Goal: Information Seeking & Learning: Learn about a topic

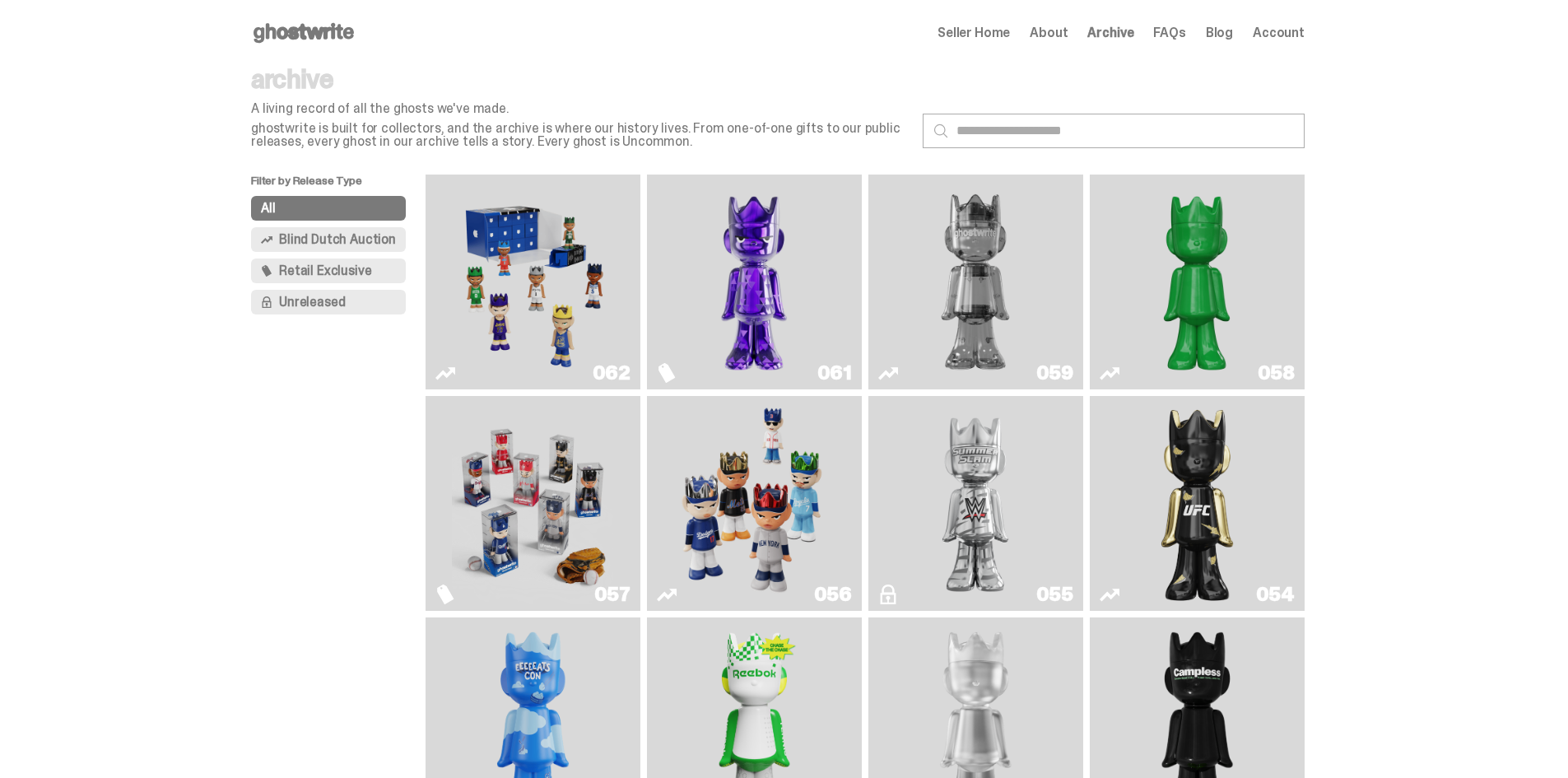
click at [1068, 31] on span "About" at bounding box center [1048, 33] width 38 height 14
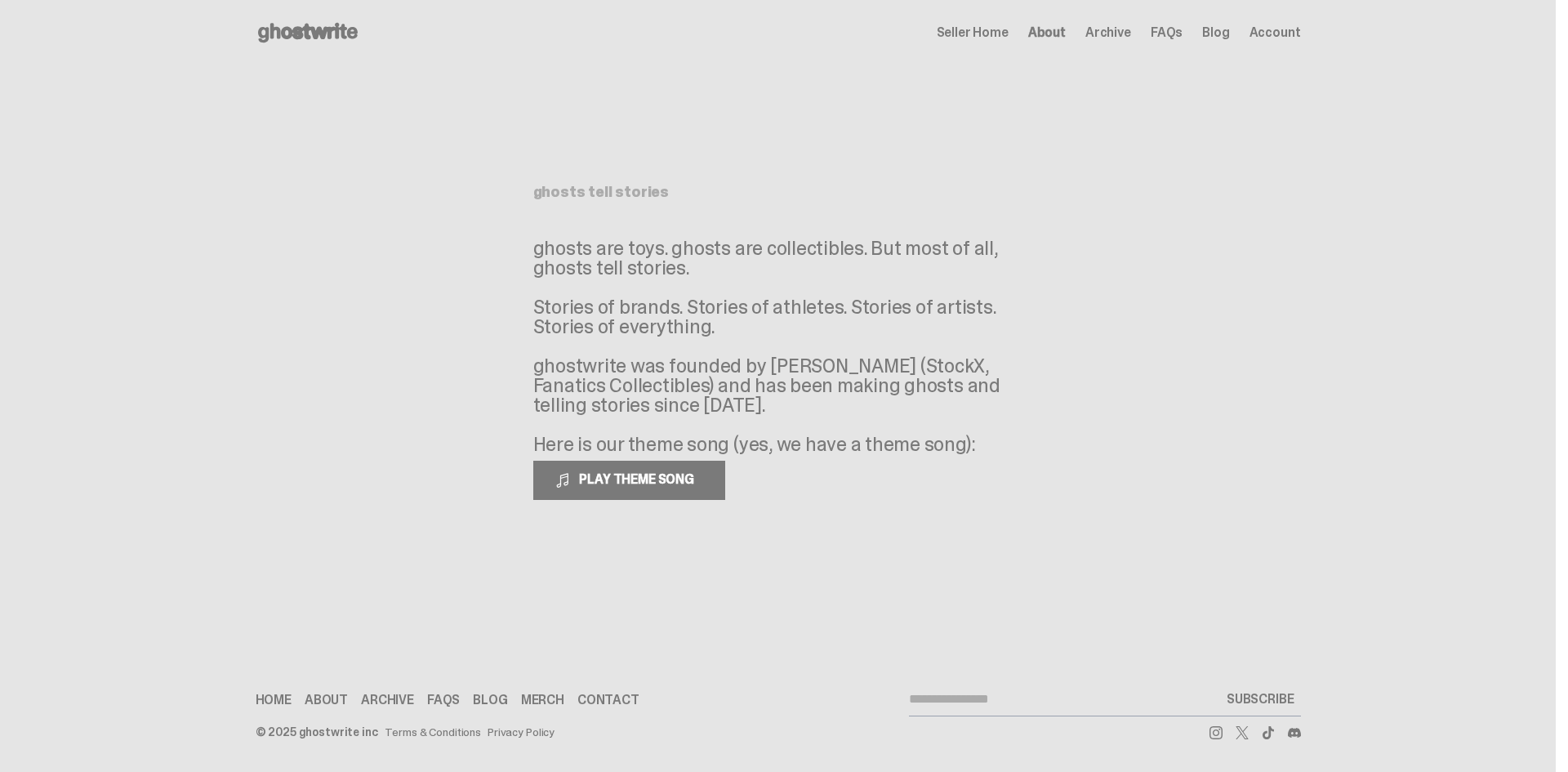
click at [1109, 32] on span "Archive" at bounding box center [1108, 33] width 45 height 14
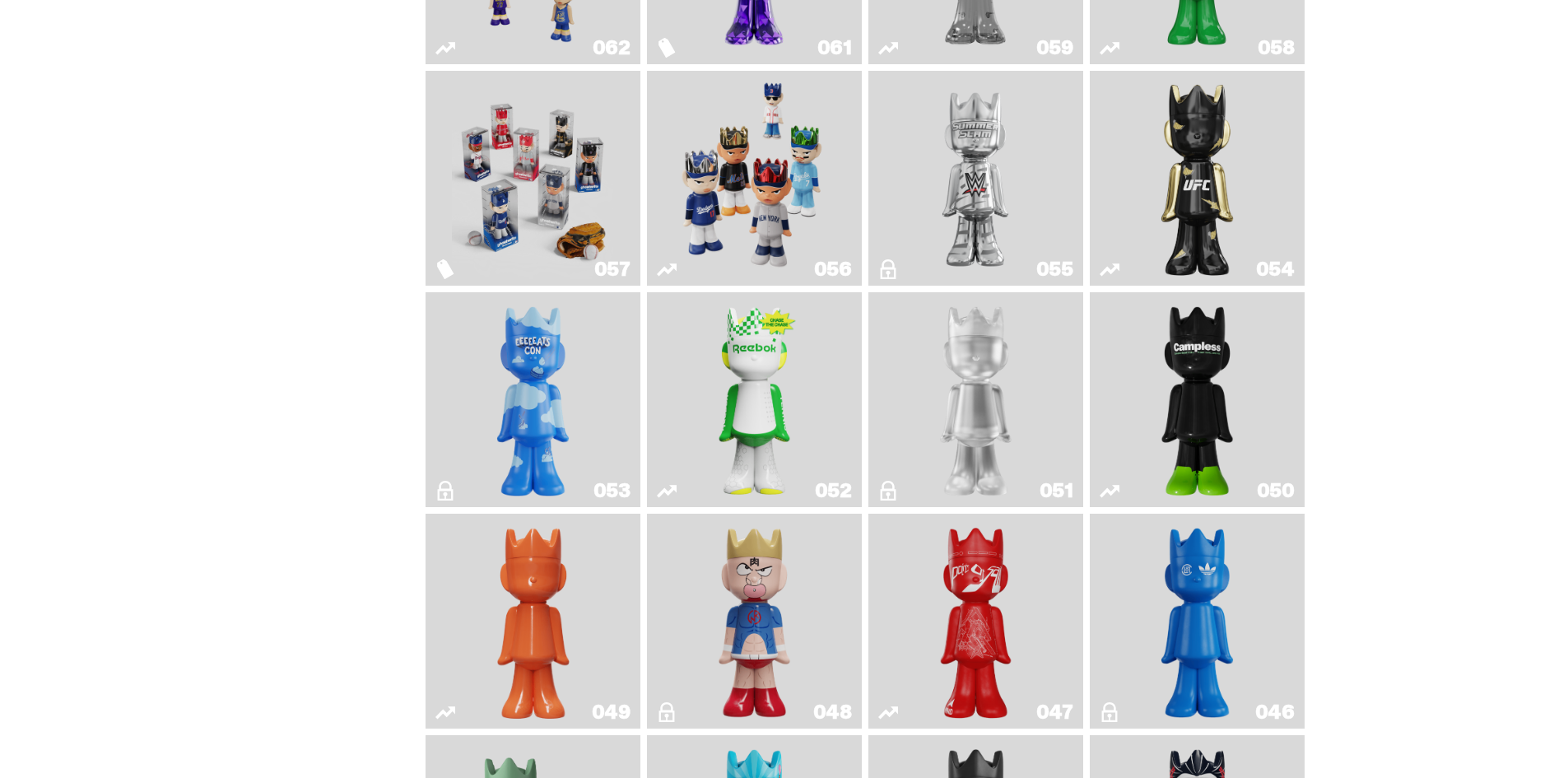
scroll to position [330, 0]
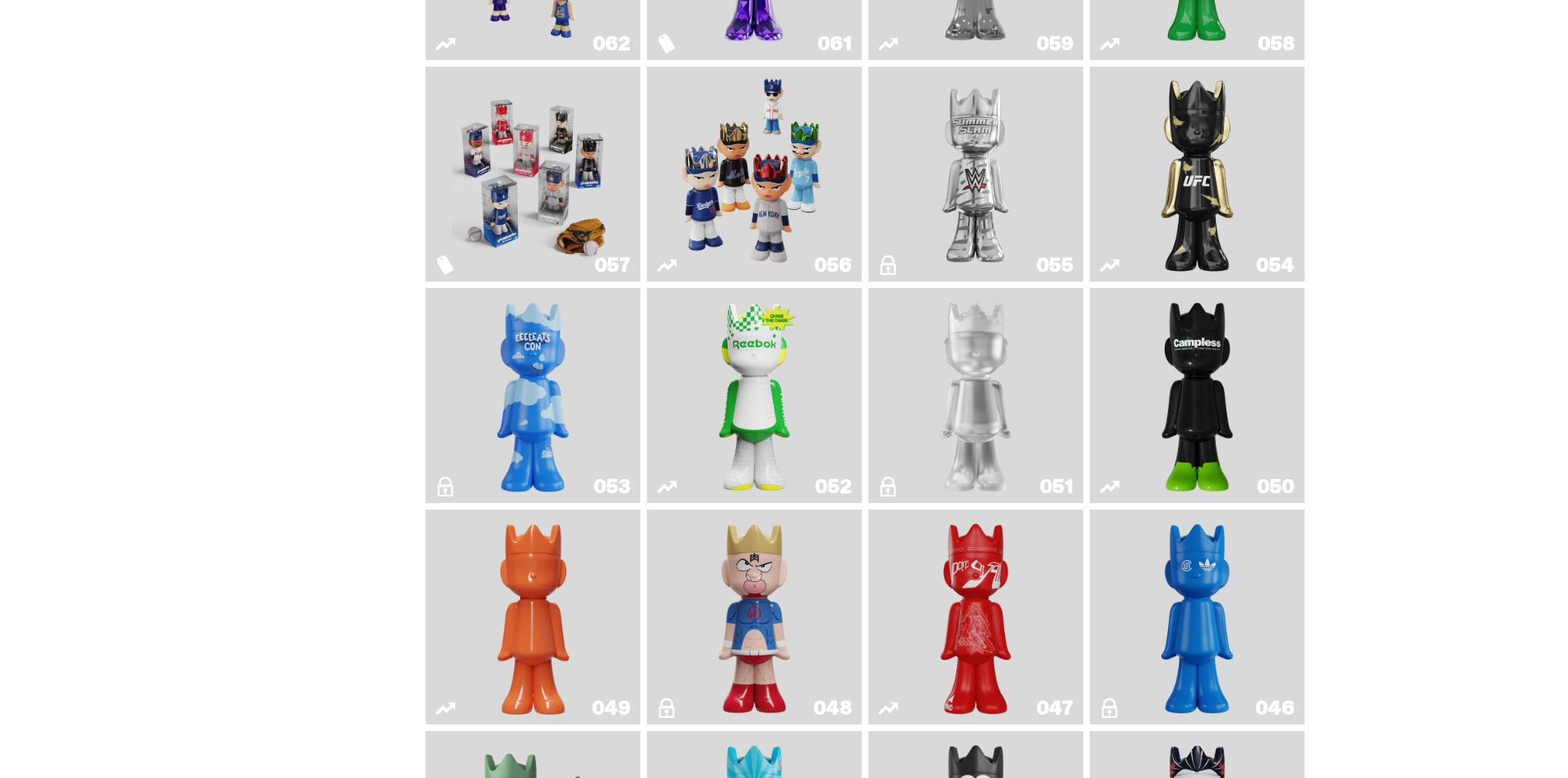
click at [1241, 197] on img "Ruby" at bounding box center [1197, 174] width 87 height 202
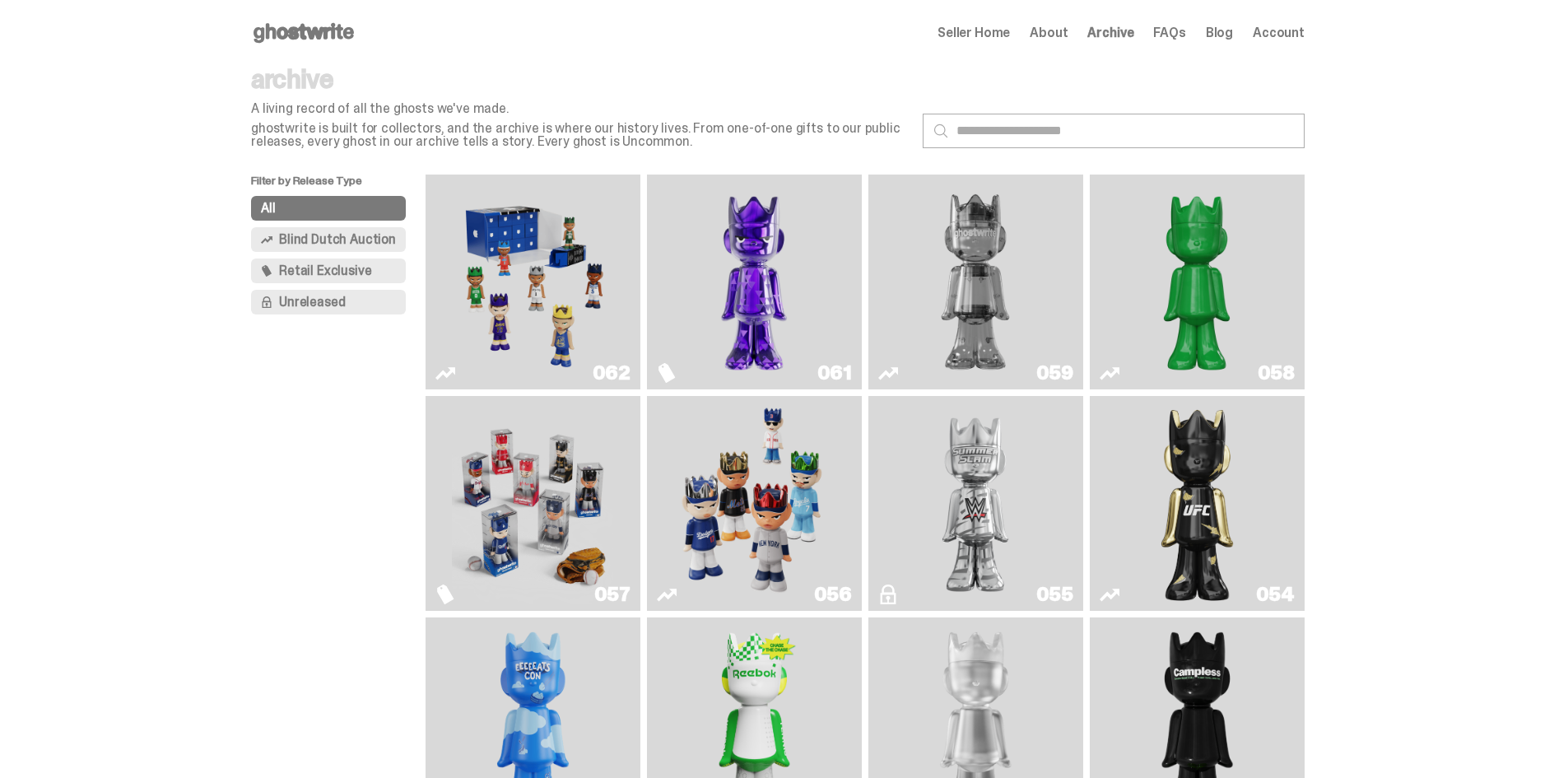
click at [514, 253] on img "Game Face (2025)" at bounding box center [531, 282] width 161 height 202
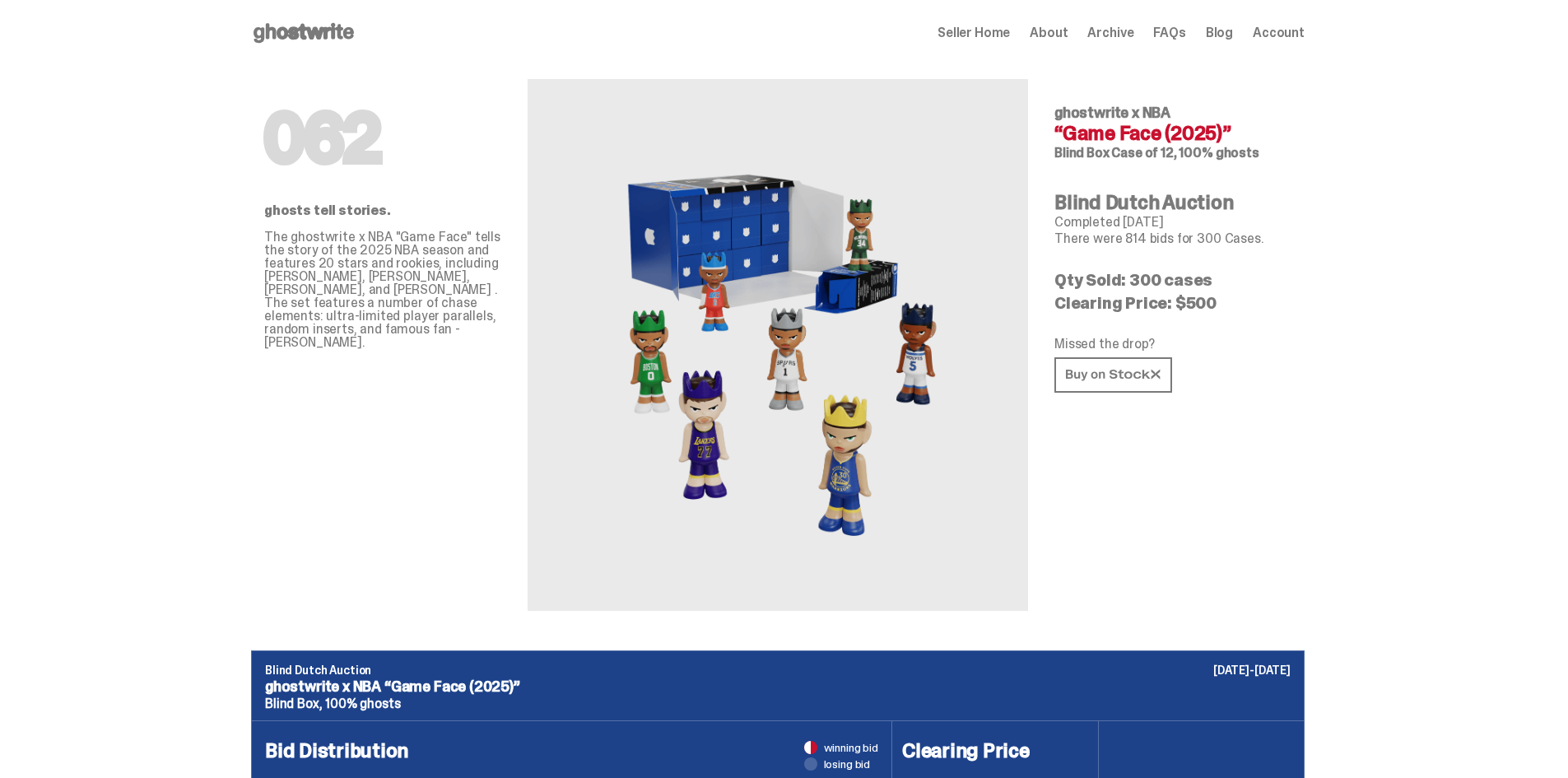
click at [1133, 34] on span "Archive" at bounding box center [1110, 33] width 46 height 14
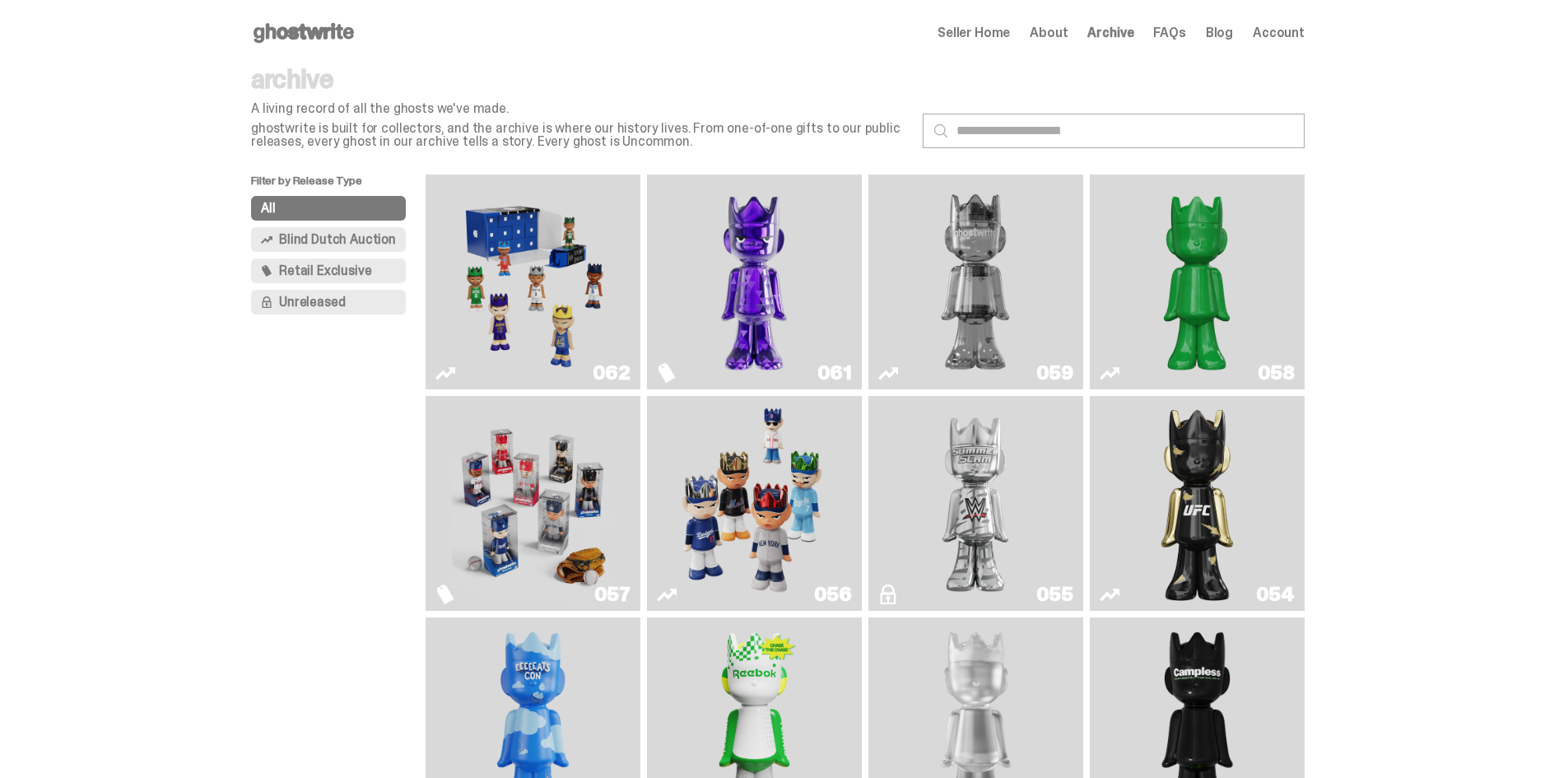
click at [1060, 30] on span "About" at bounding box center [1048, 33] width 38 height 14
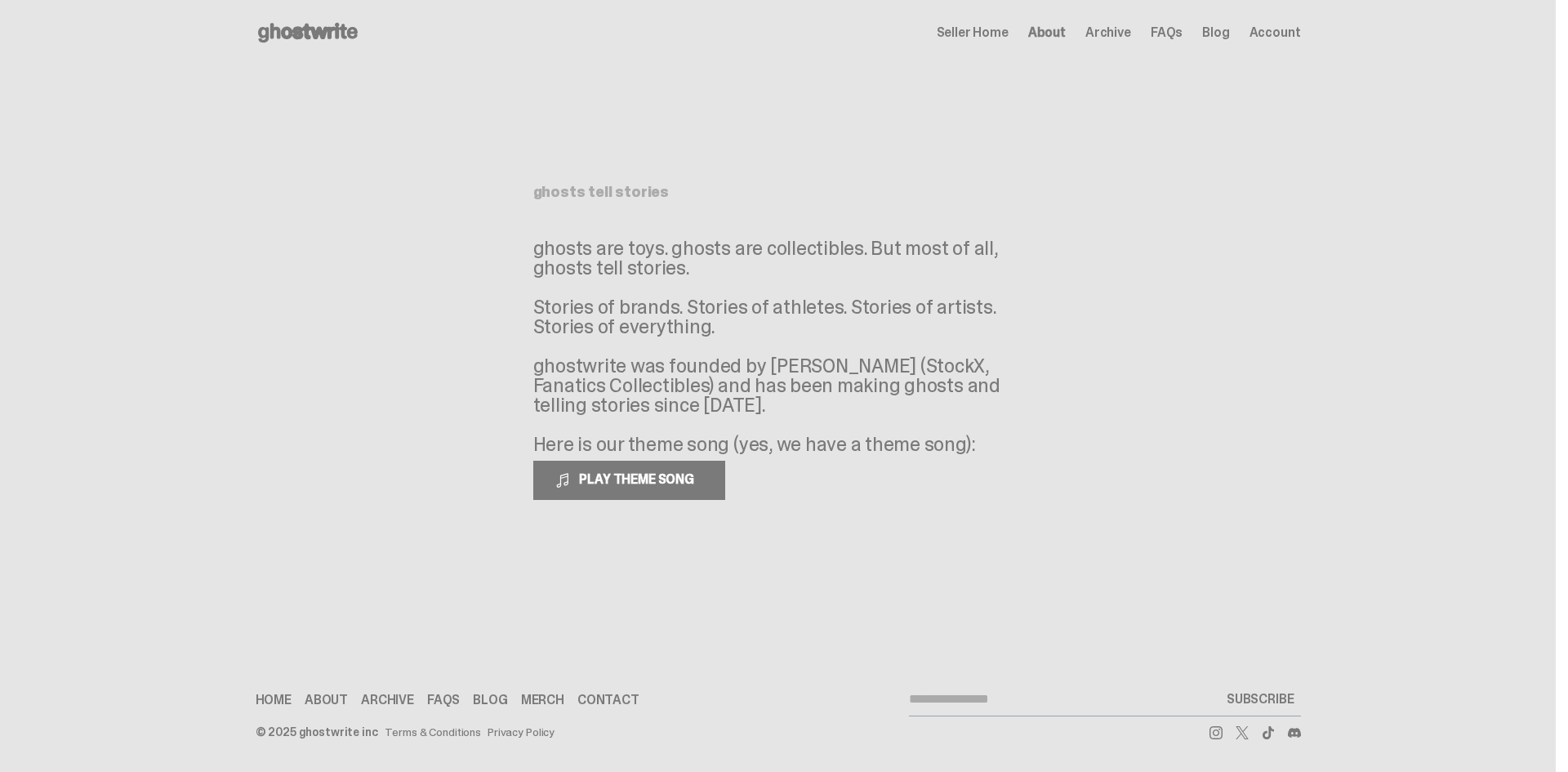
click at [1176, 29] on span "FAQs" at bounding box center [1166, 33] width 32 height 14
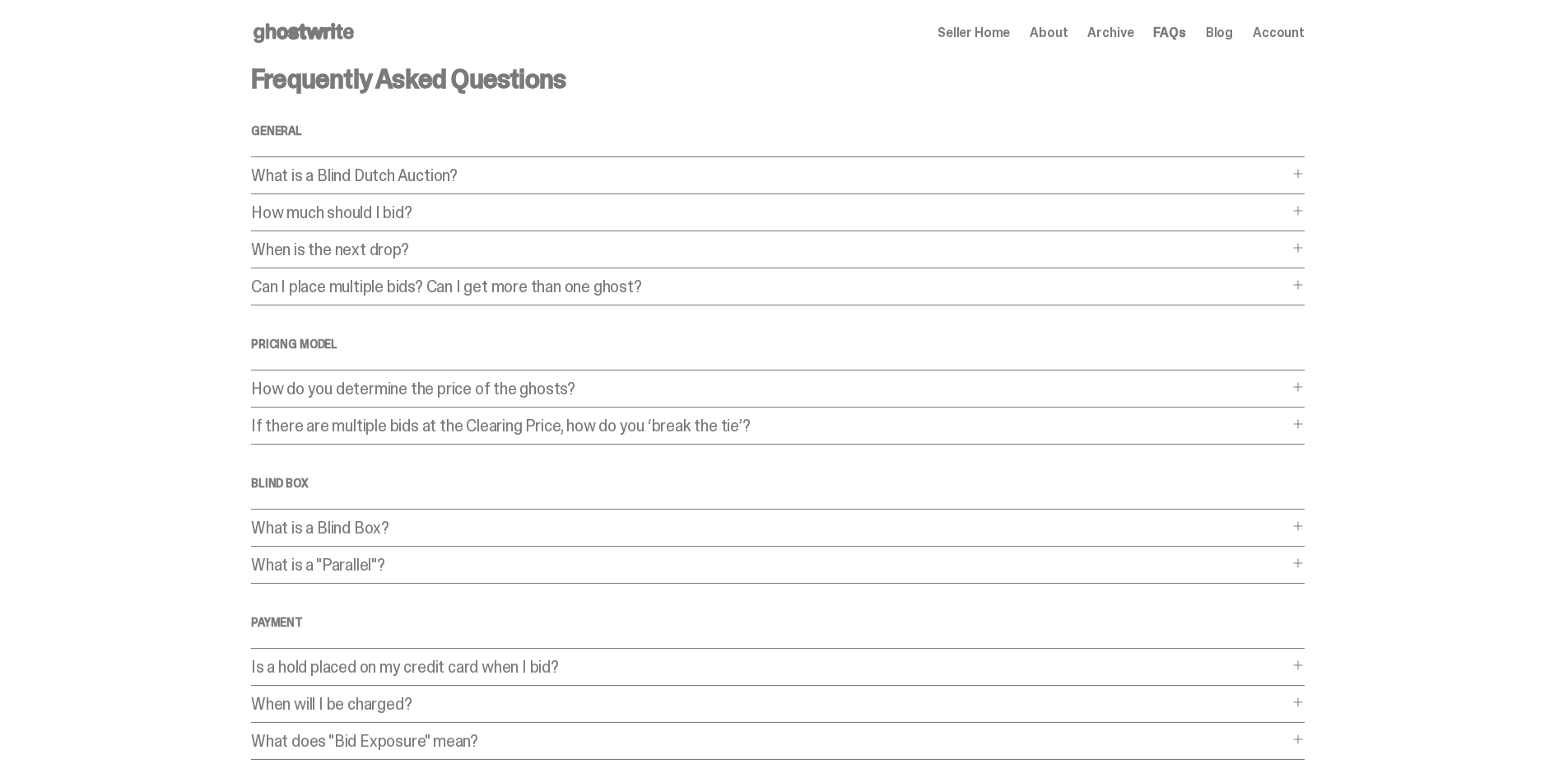
click at [1234, 26] on link "Blog" at bounding box center [1220, 33] width 27 height 14
click at [1100, 32] on div "Seller Home About Archive FAQs Blog Account" at bounding box center [1121, 33] width 368 height 19
click at [1133, 30] on span "Archive" at bounding box center [1110, 33] width 46 height 14
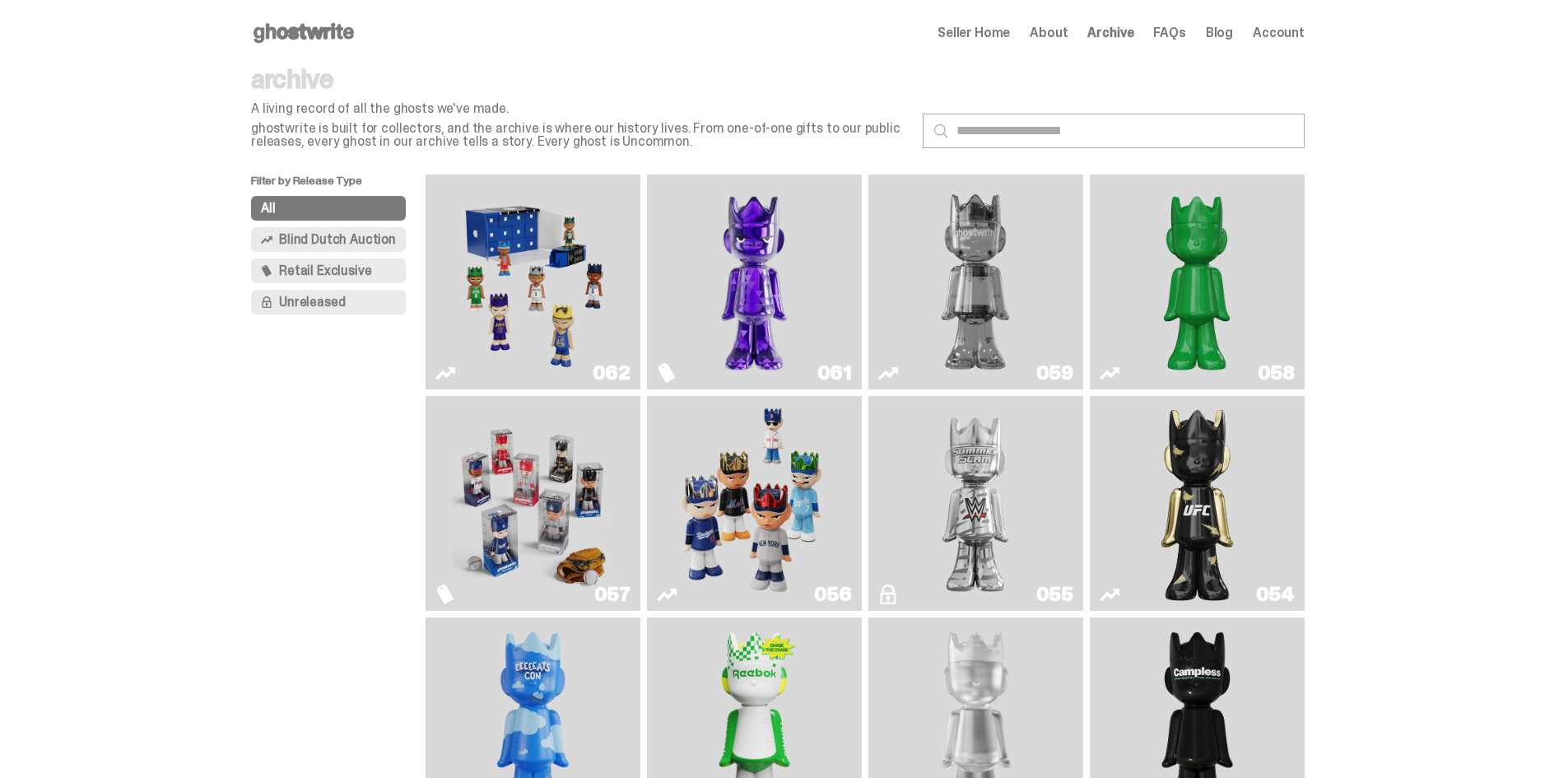
click at [1214, 504] on img "Ruby" at bounding box center [1197, 503] width 87 height 202
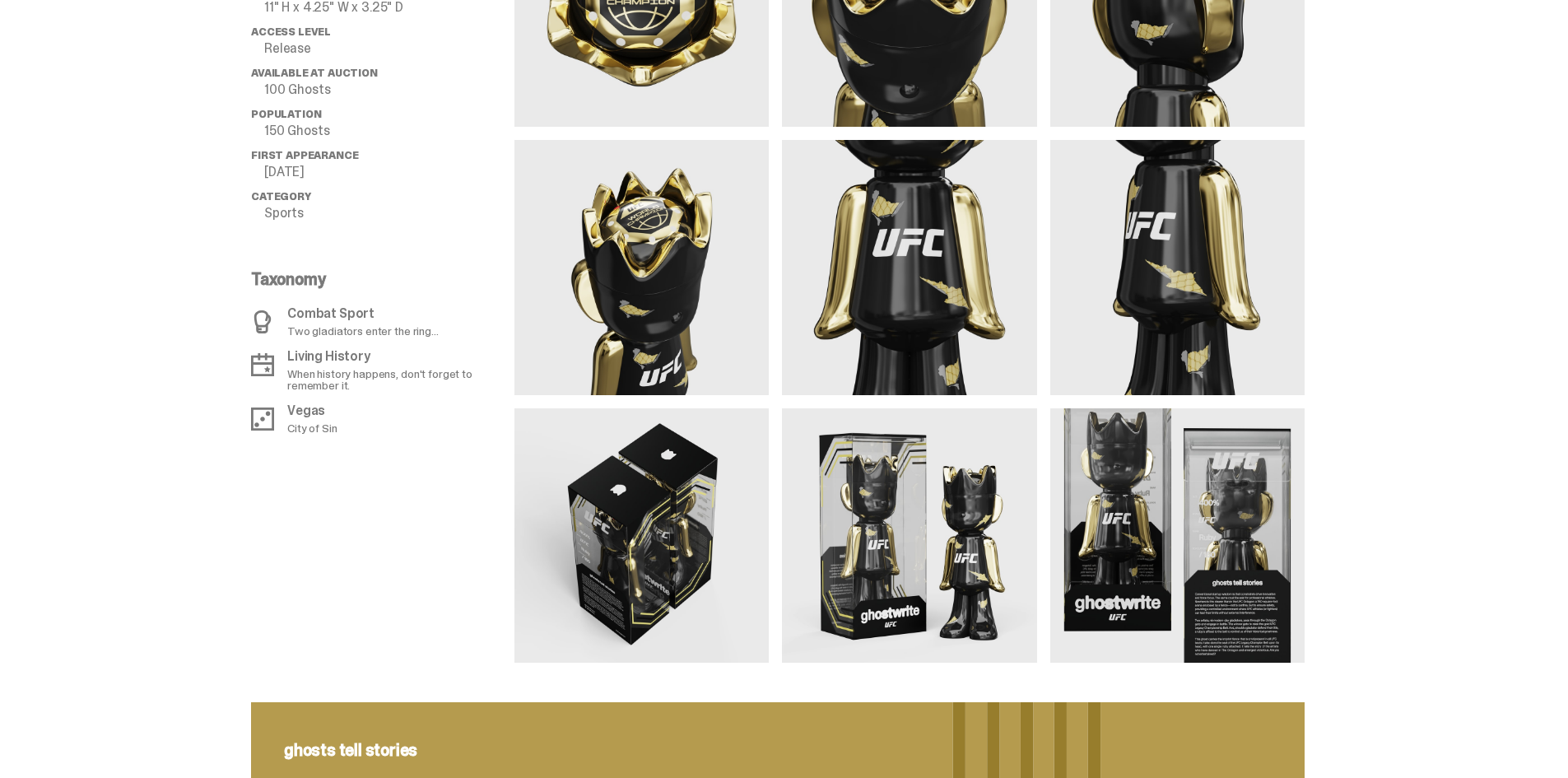
scroll to position [1234, 0]
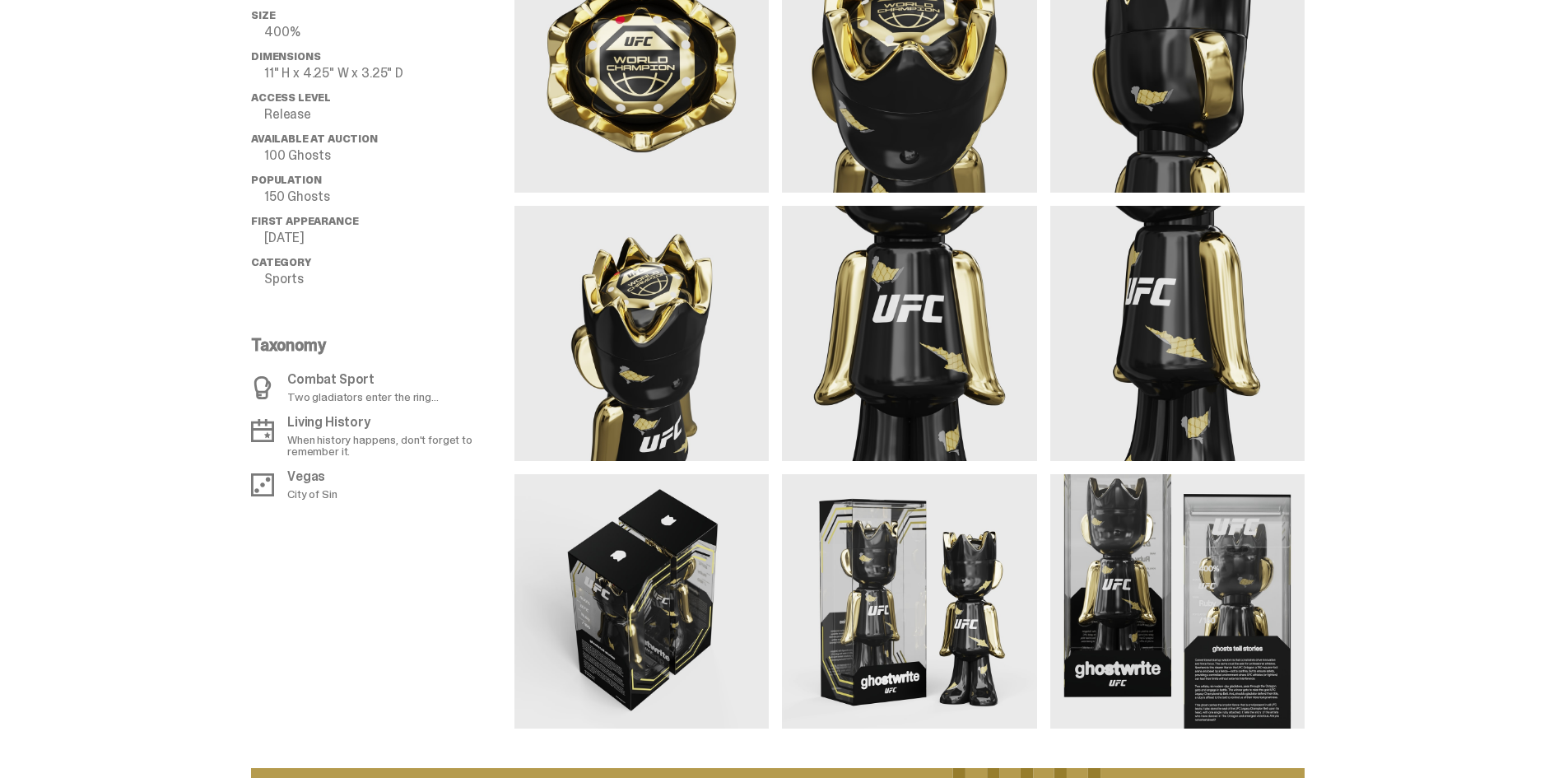
click at [614, 612] on img at bounding box center [642, 601] width 255 height 254
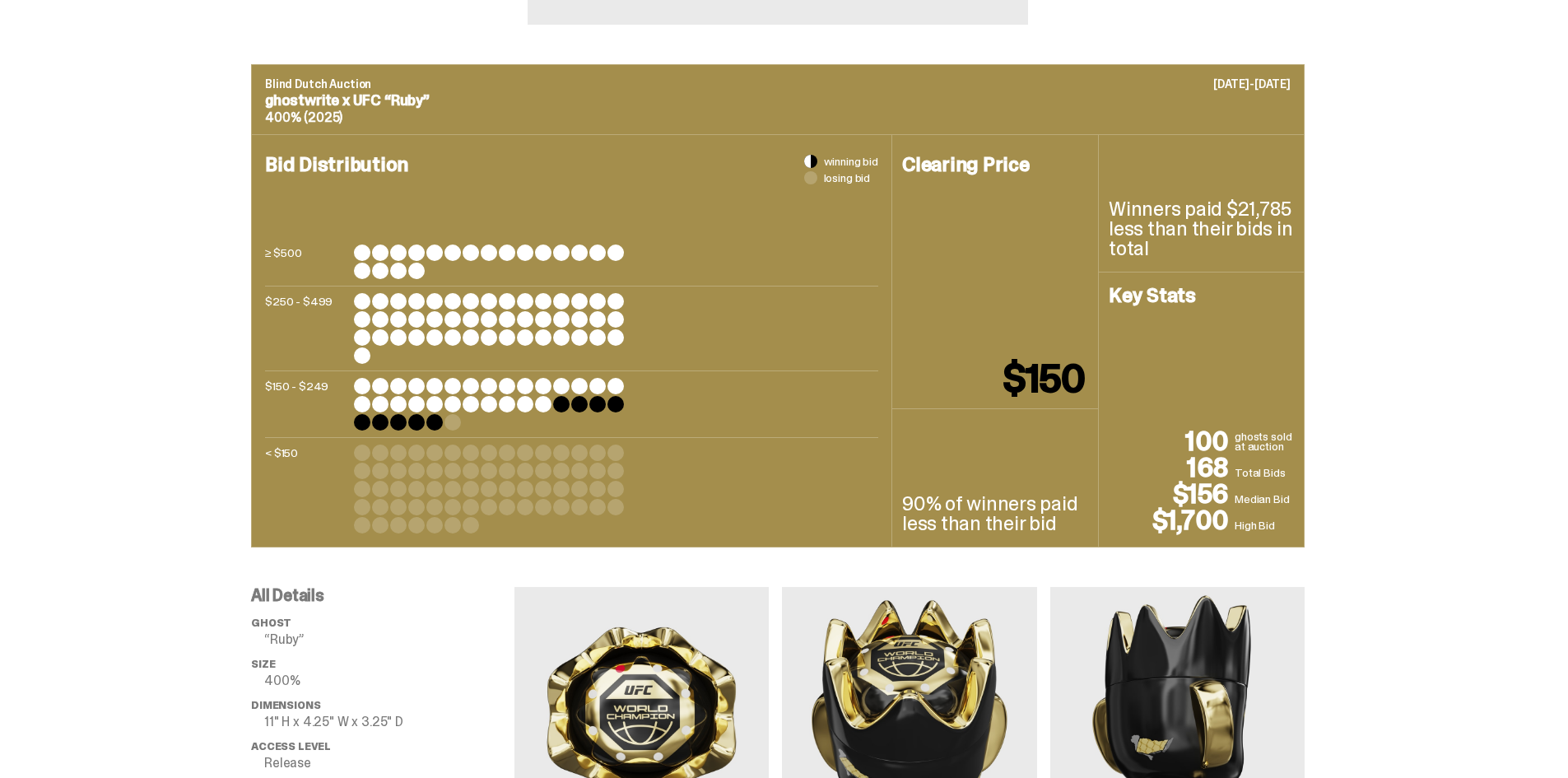
scroll to position [10, 0]
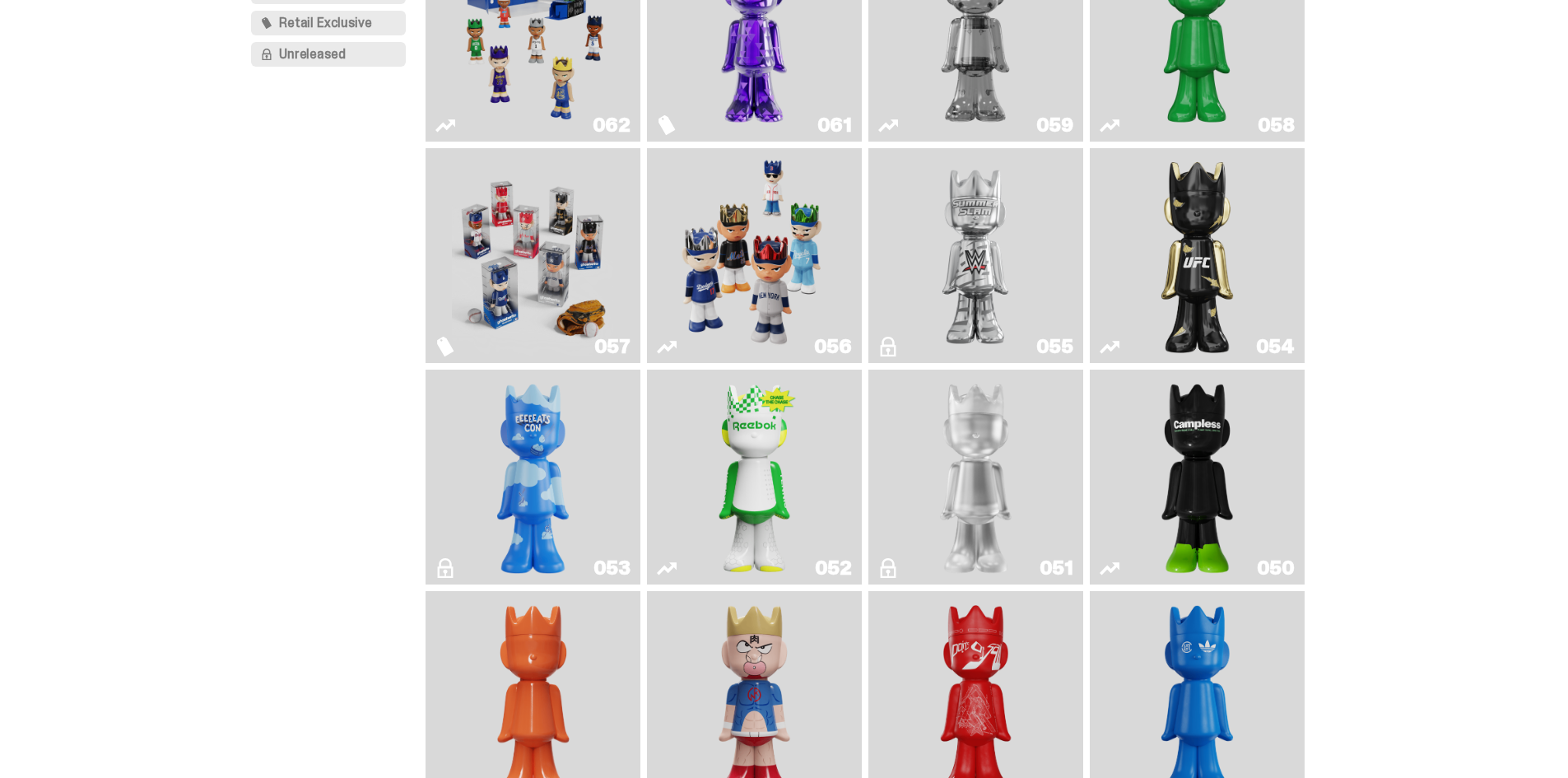
scroll to position [339, 0]
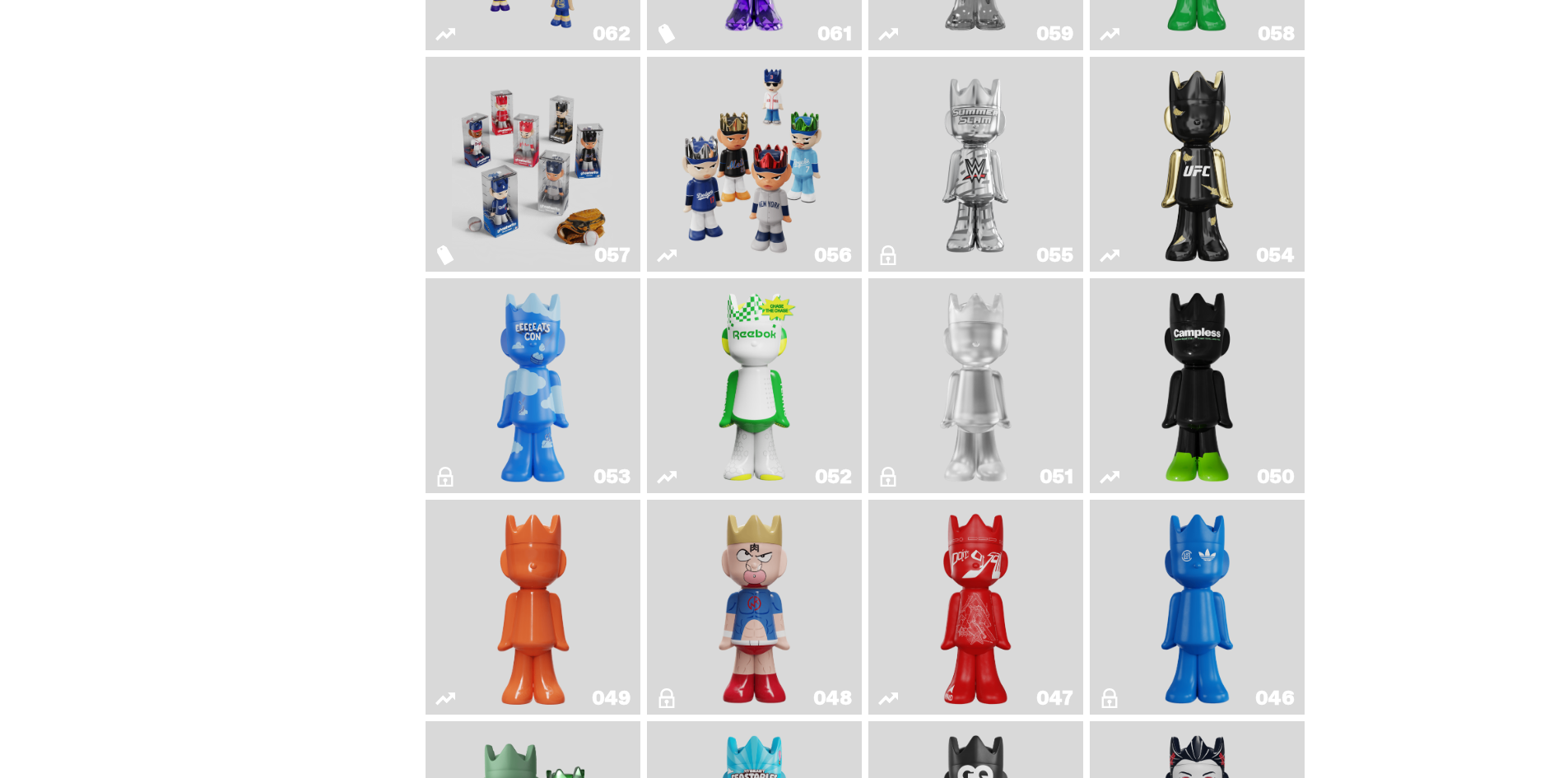
click at [703, 371] on link "052" at bounding box center [755, 385] width 195 height 202
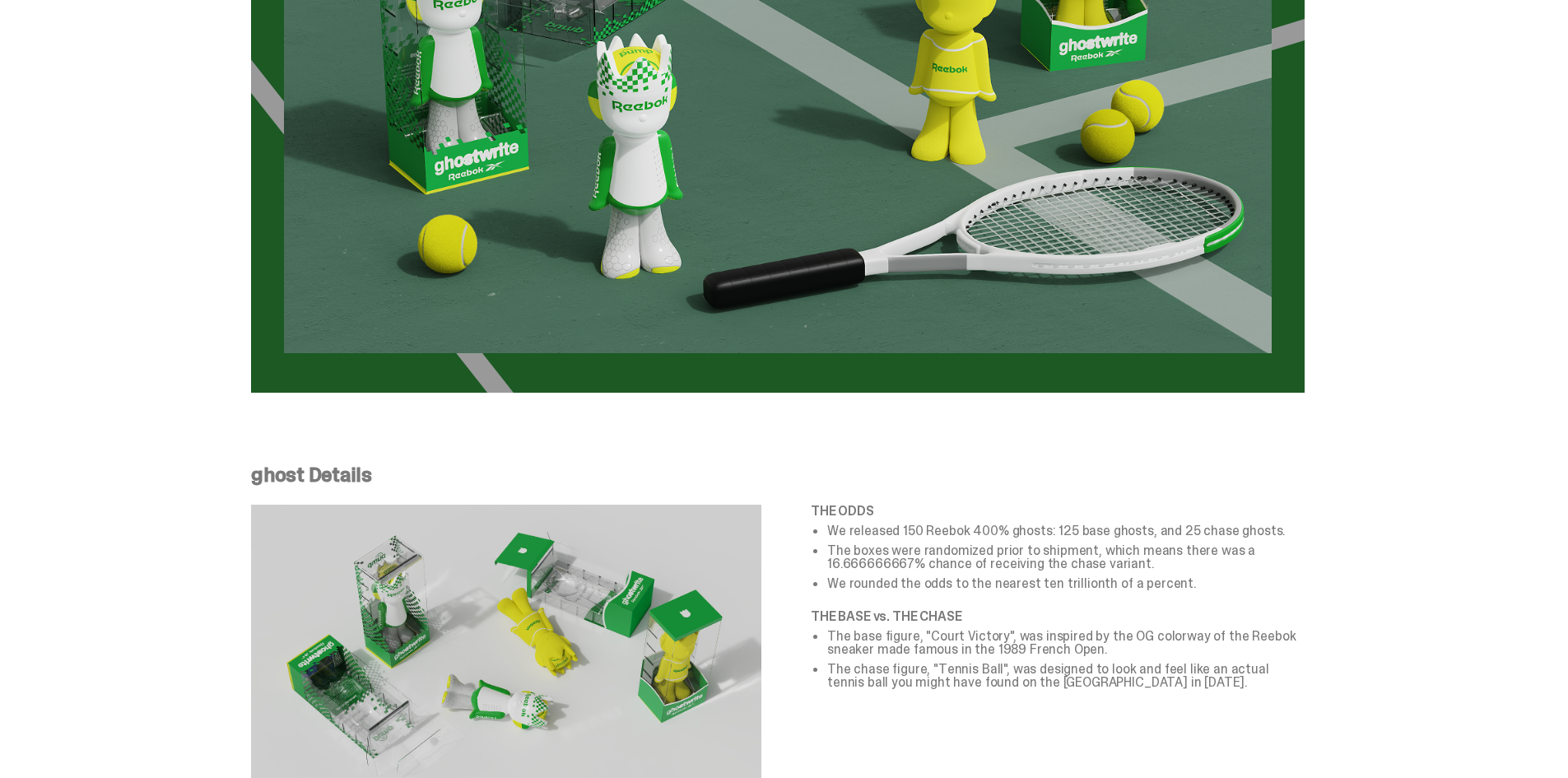
scroll to position [2867, 0]
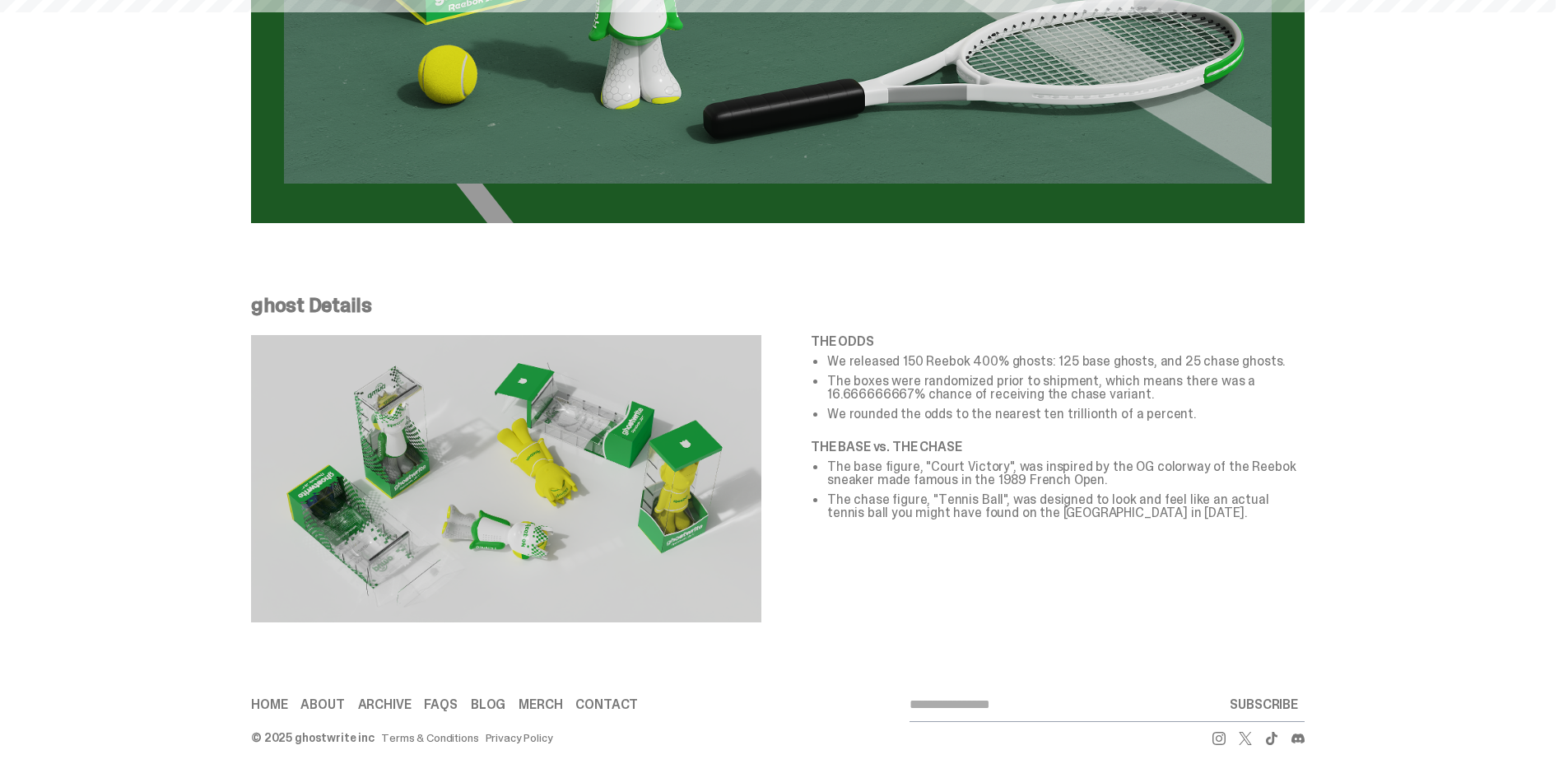
scroll to position [339, 0]
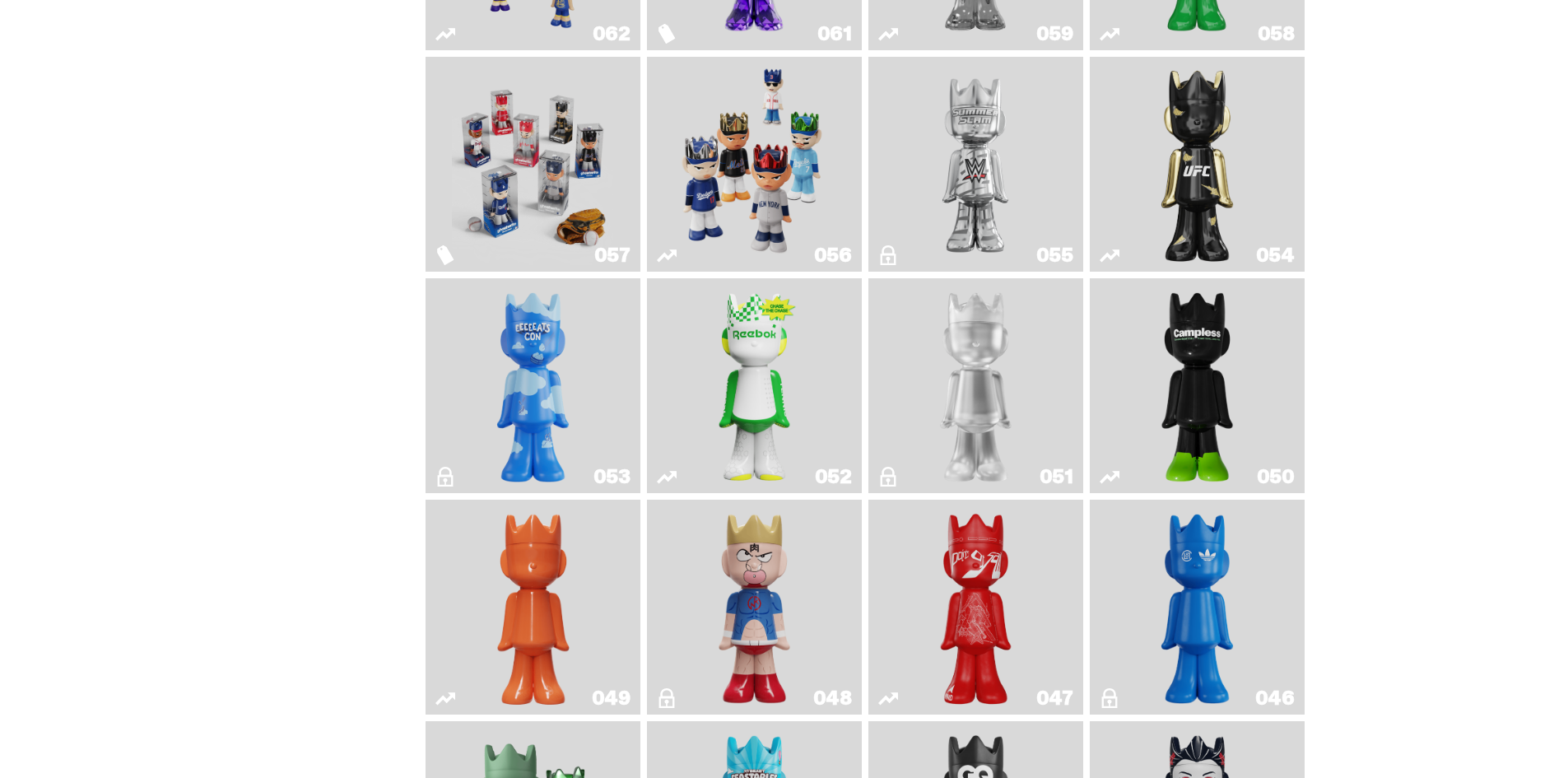
click at [1223, 349] on img "Campless" at bounding box center [1197, 385] width 87 height 202
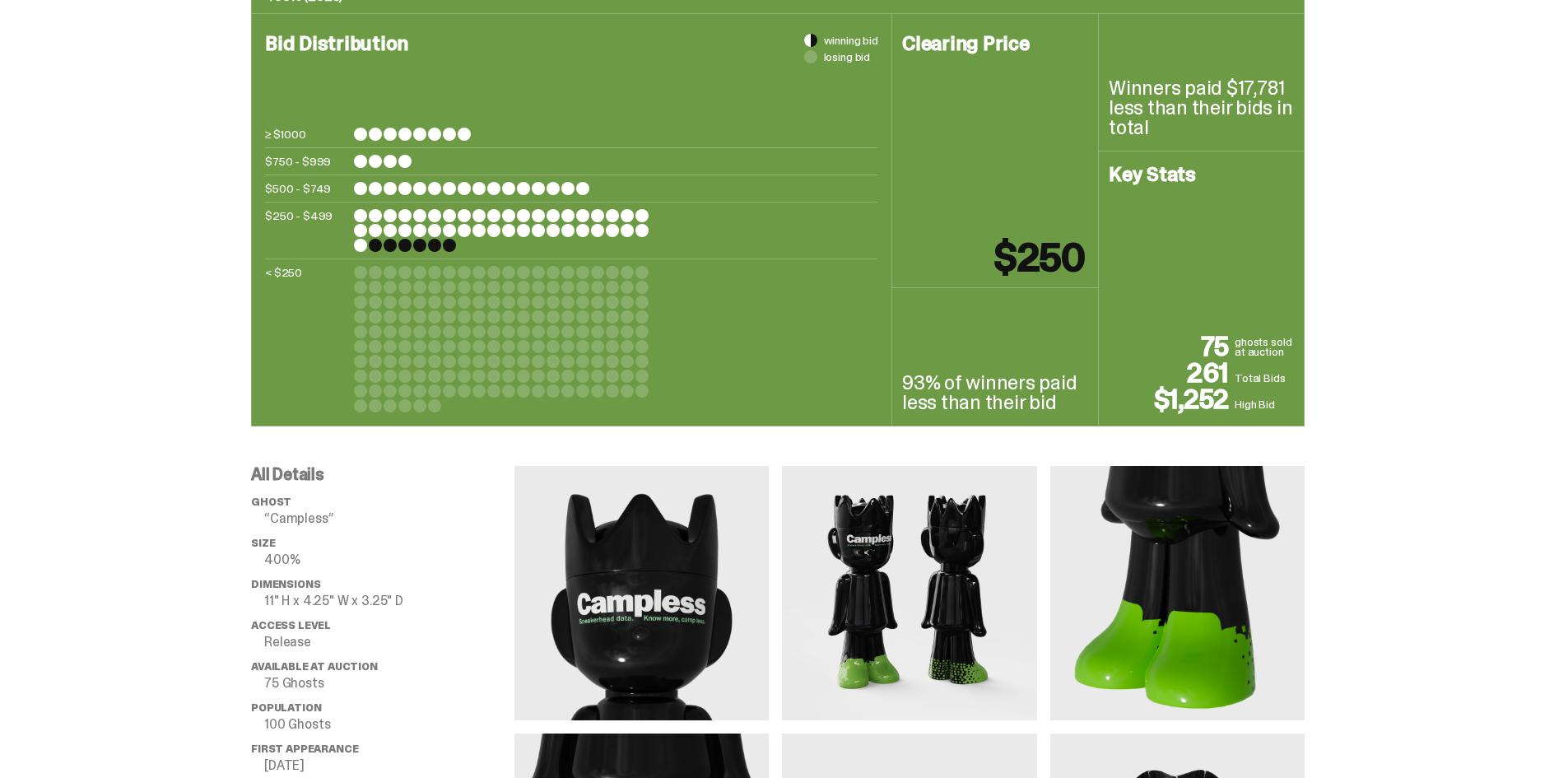
scroll to position [906, 0]
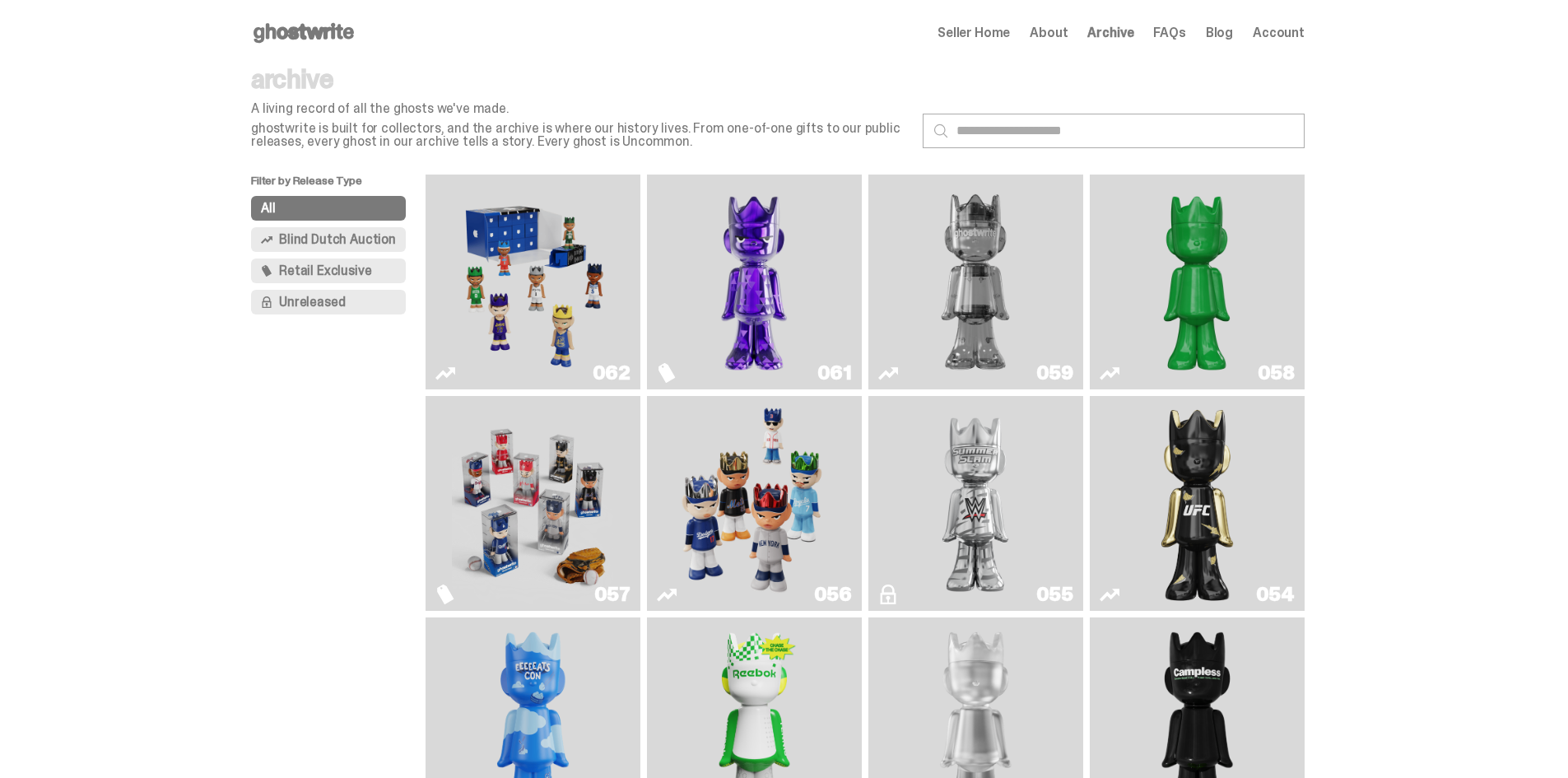
click at [1011, 423] on img "I Was There SummerSlam" at bounding box center [975, 503] width 161 height 202
click at [902, 251] on img "Two" at bounding box center [975, 282] width 161 height 202
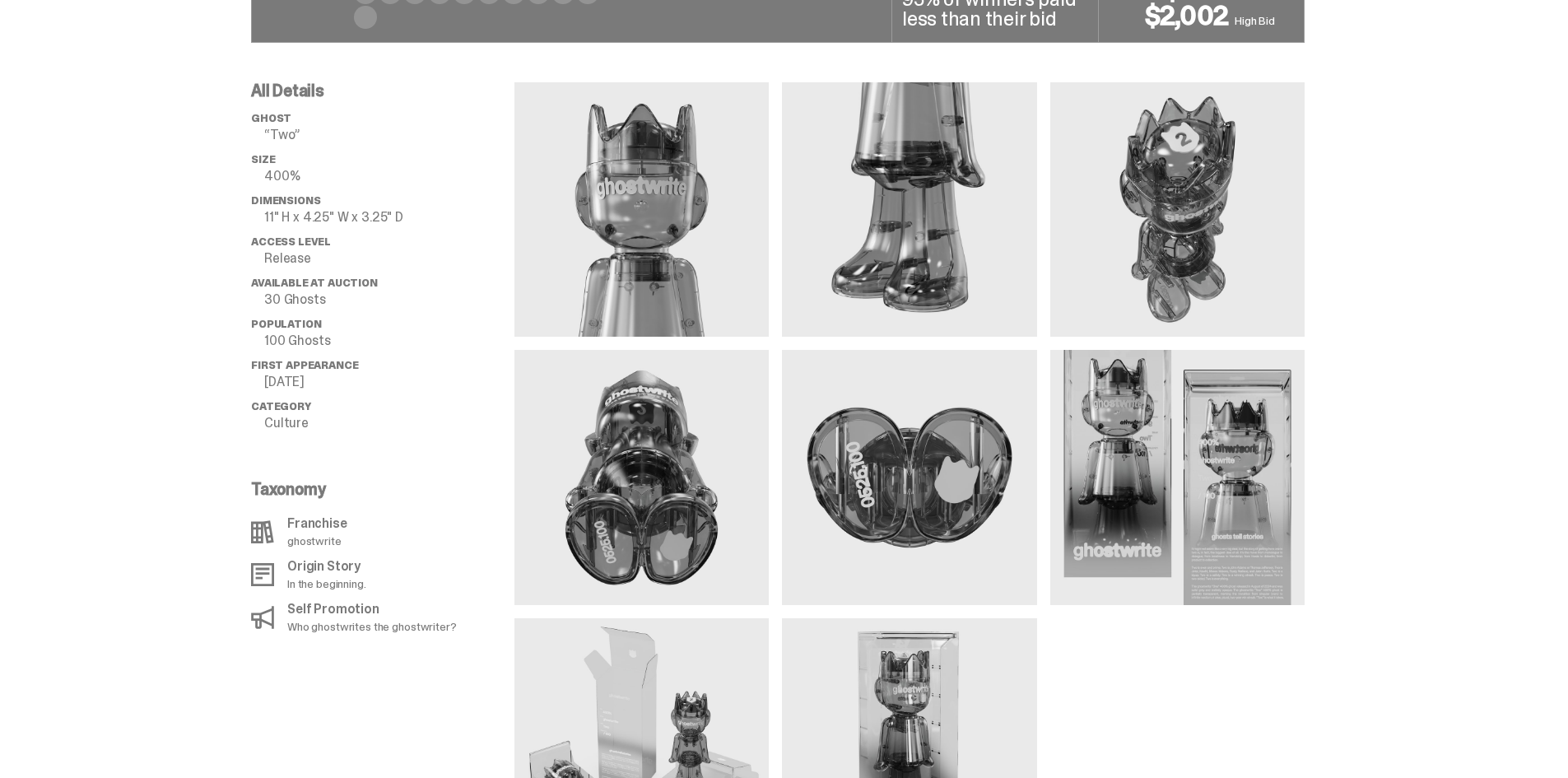
scroll to position [1234, 0]
